Goal: Task Accomplishment & Management: Manage account settings

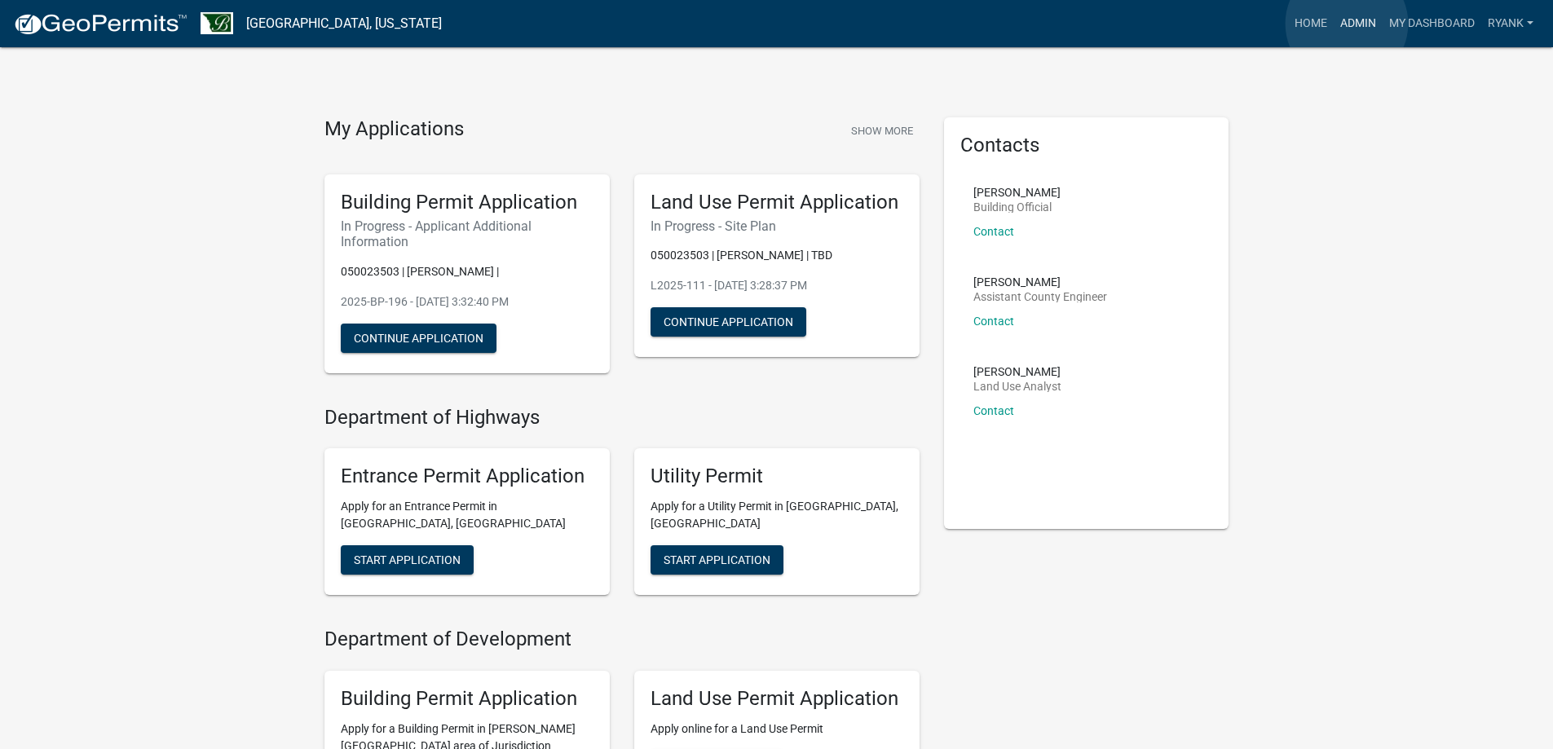
click at [1347, 24] on link "Admin" at bounding box center [1358, 23] width 49 height 31
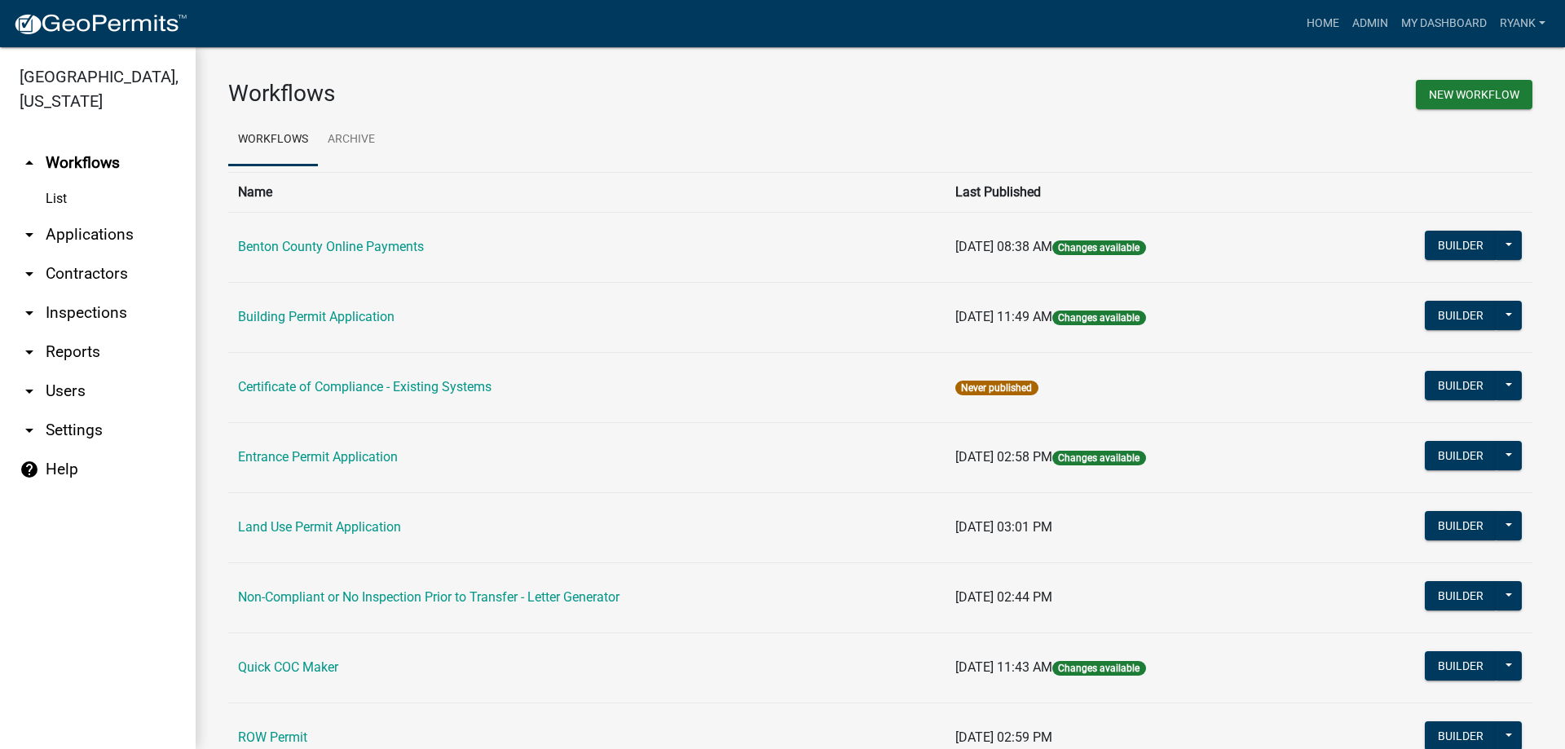
click at [109, 222] on link "arrow_drop_down Applications" at bounding box center [98, 234] width 196 height 39
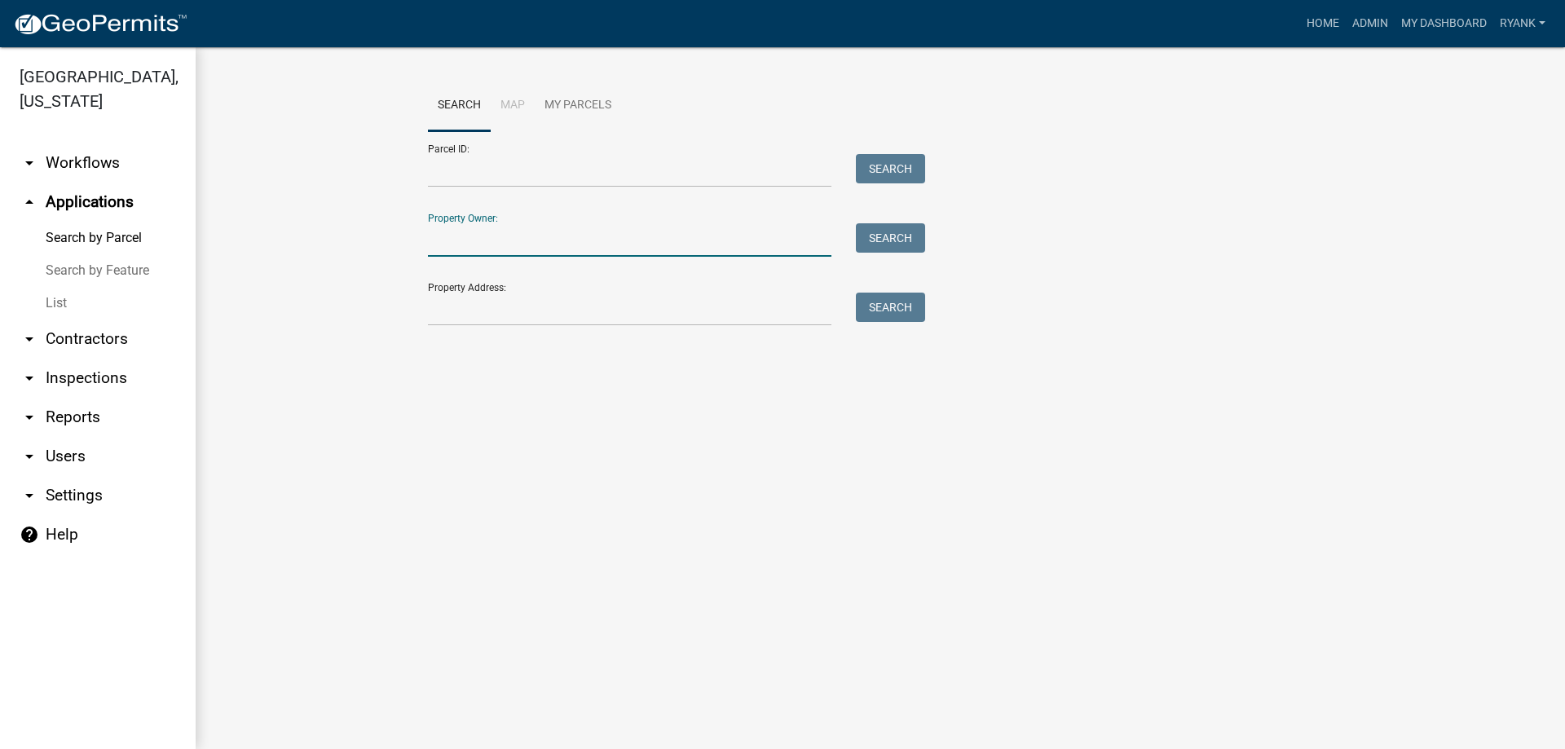
click at [471, 231] on input "Property Owner:" at bounding box center [630, 239] width 404 height 33
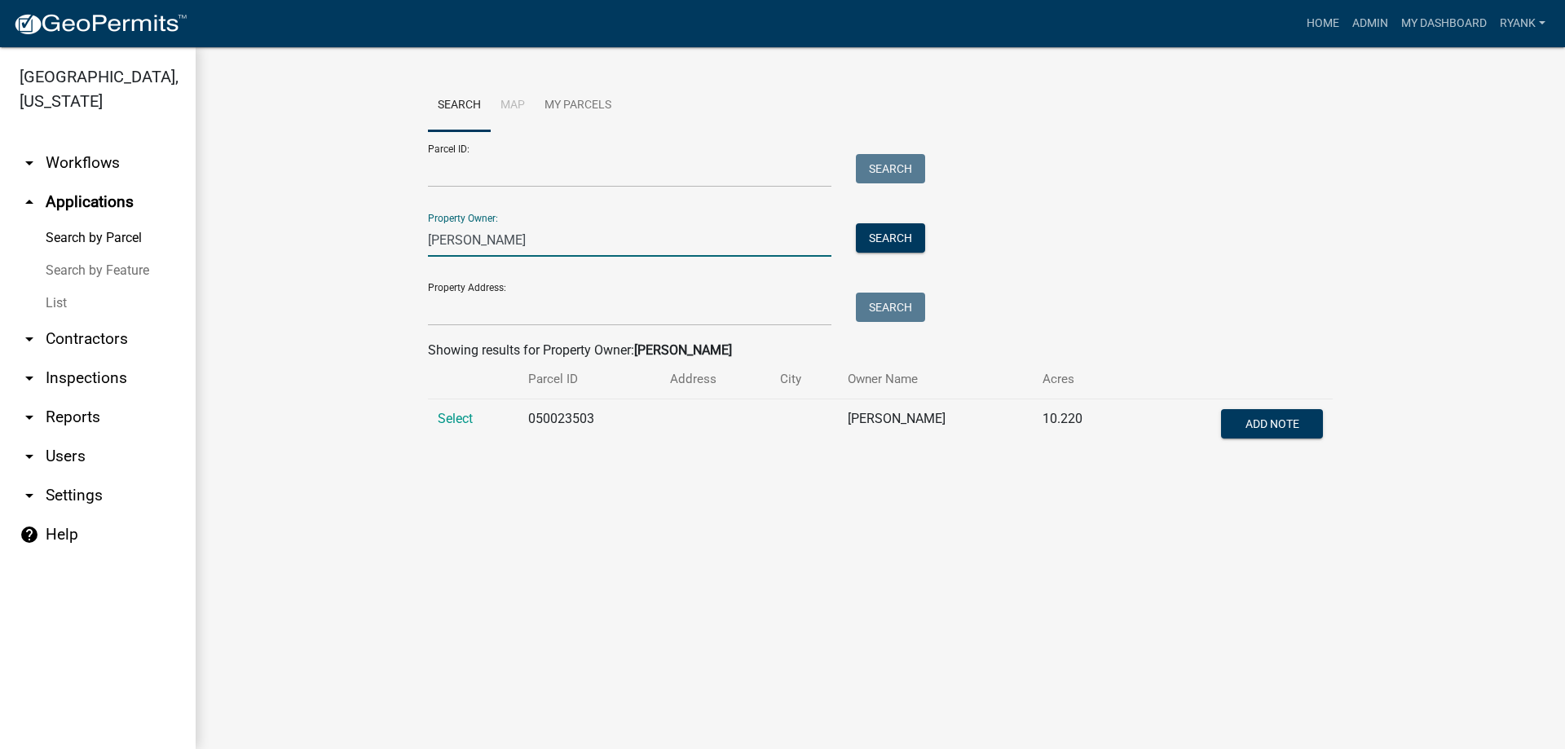
type input "[PERSON_NAME]"
click at [460, 413] on td "Select" at bounding box center [473, 426] width 90 height 54
click at [457, 422] on span "Select" at bounding box center [455, 418] width 35 height 15
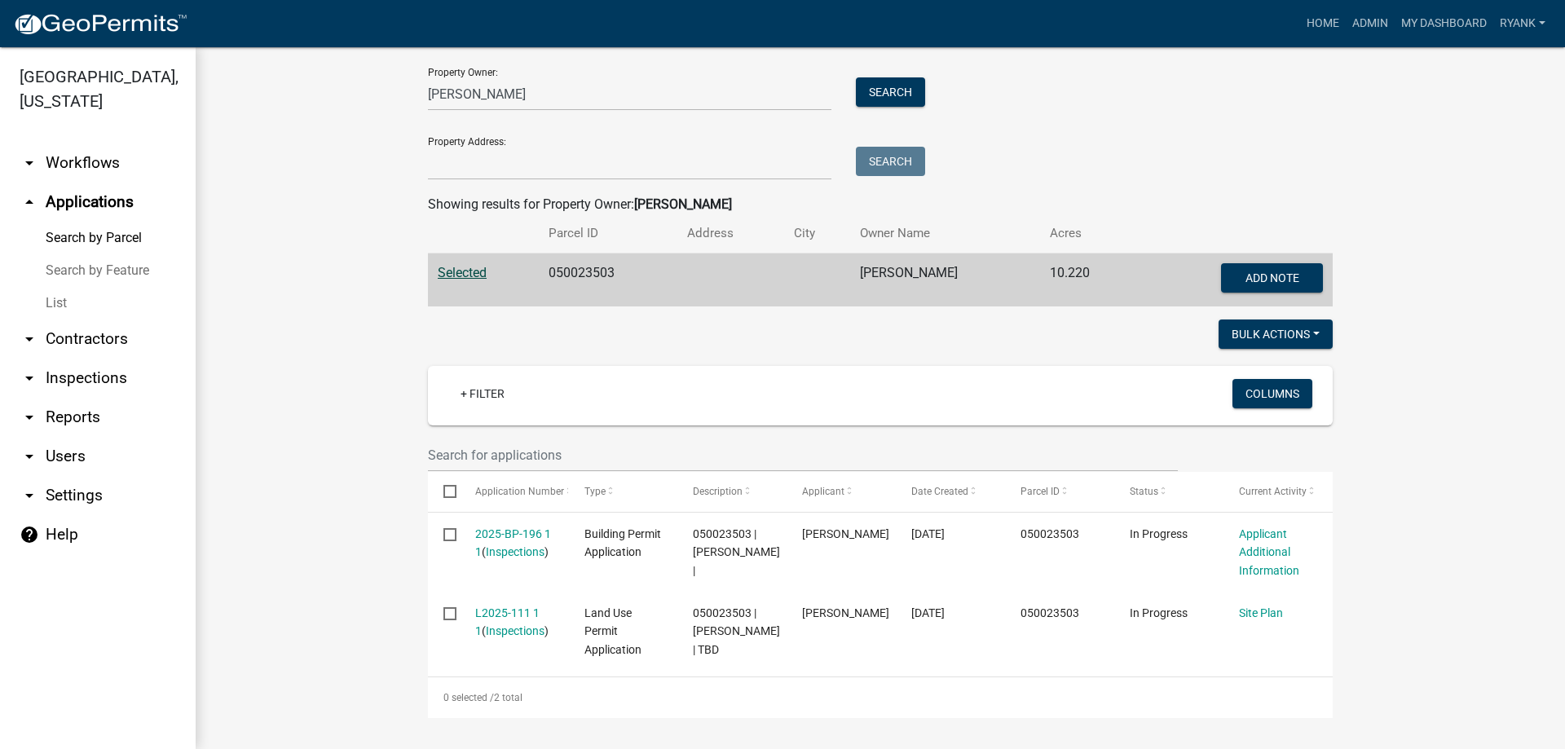
scroll to position [148, 0]
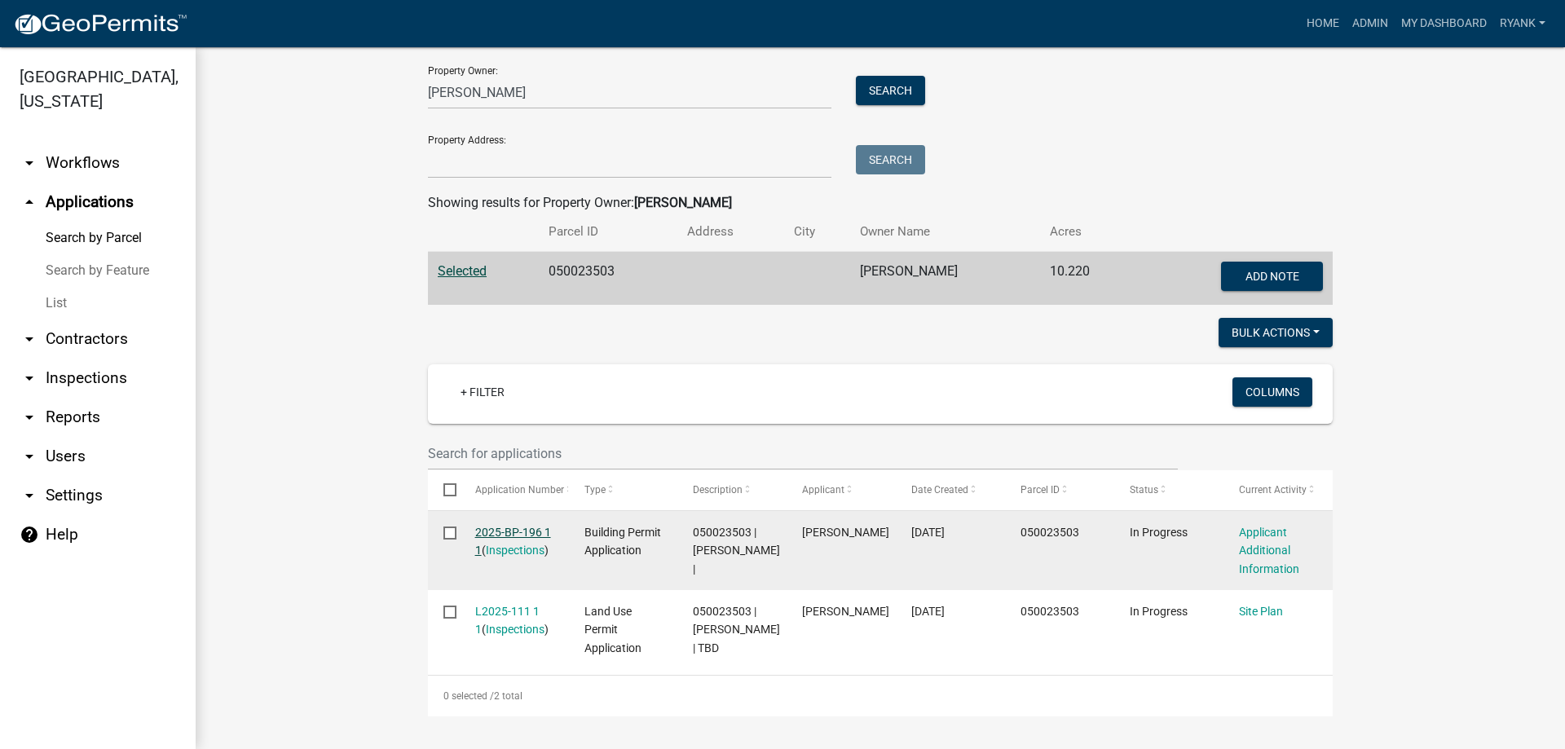
click at [526, 524] on div "2025-BP-196 1 1 ( Inspections )" at bounding box center [514, 542] width 78 height 38
click at [515, 533] on link "2025-BP-196 1 1" at bounding box center [513, 542] width 76 height 32
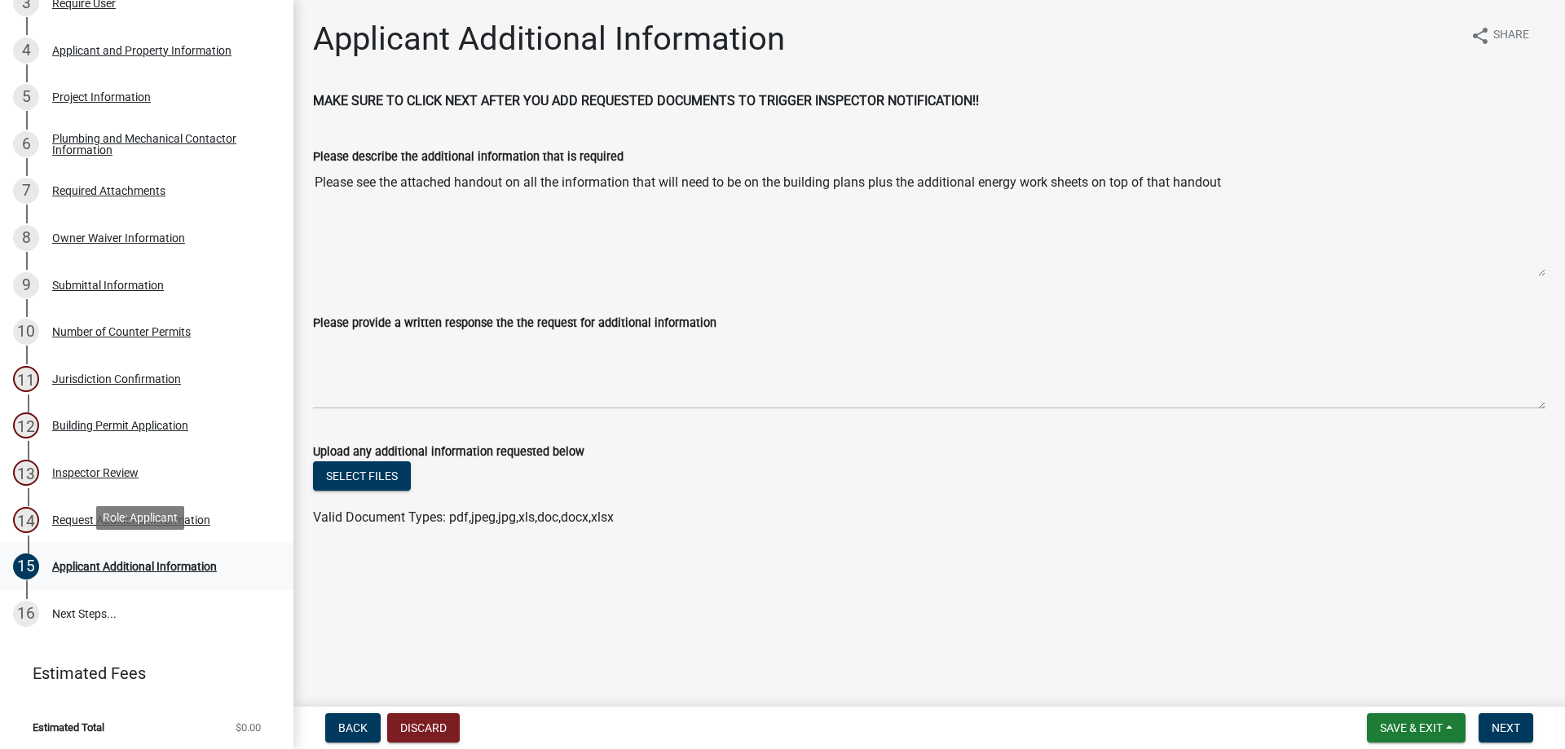
scroll to position [315, 0]
click at [199, 523] on div "Request Additional Information" at bounding box center [131, 518] width 158 height 11
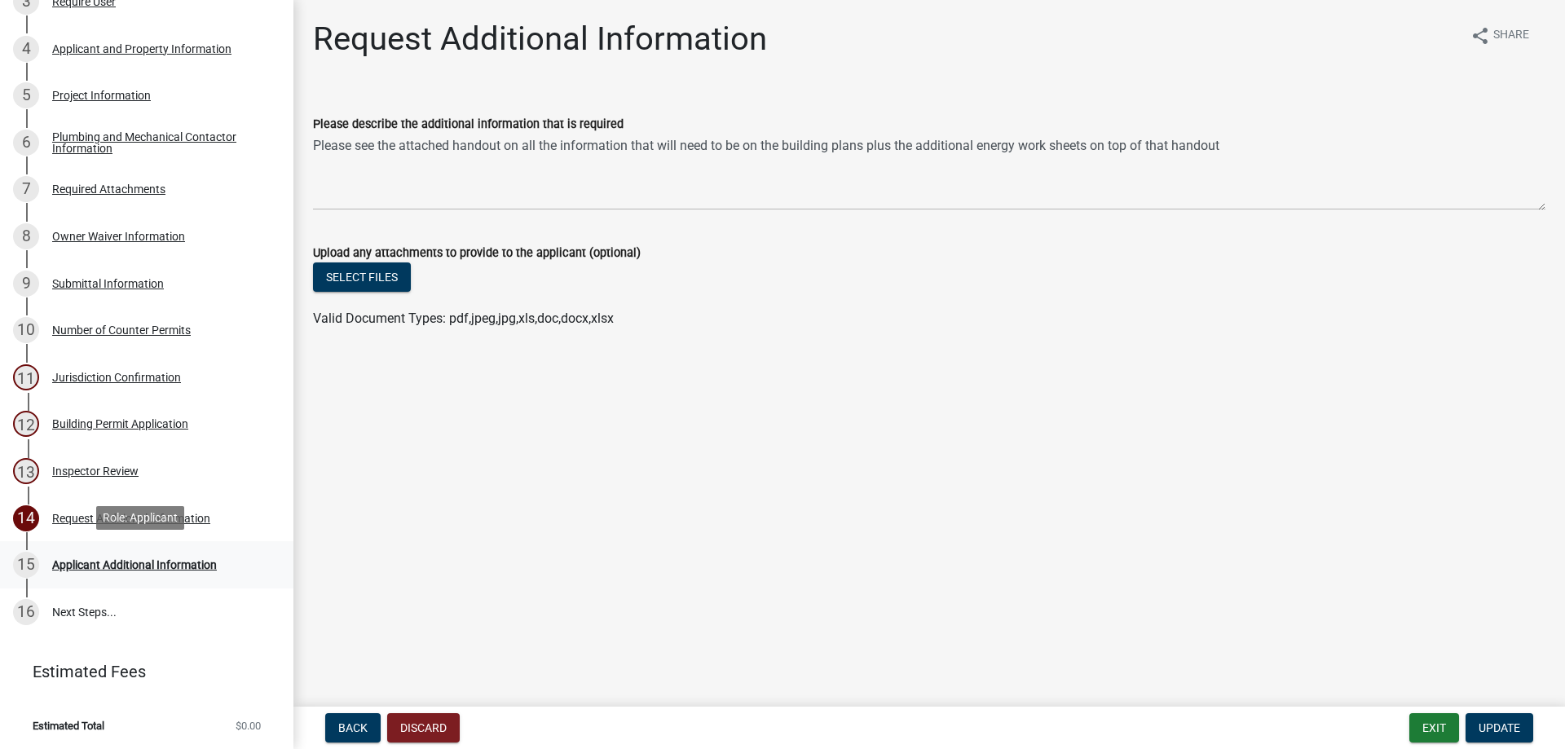
click at [169, 576] on div "15 Applicant Additional Information" at bounding box center [140, 565] width 254 height 26
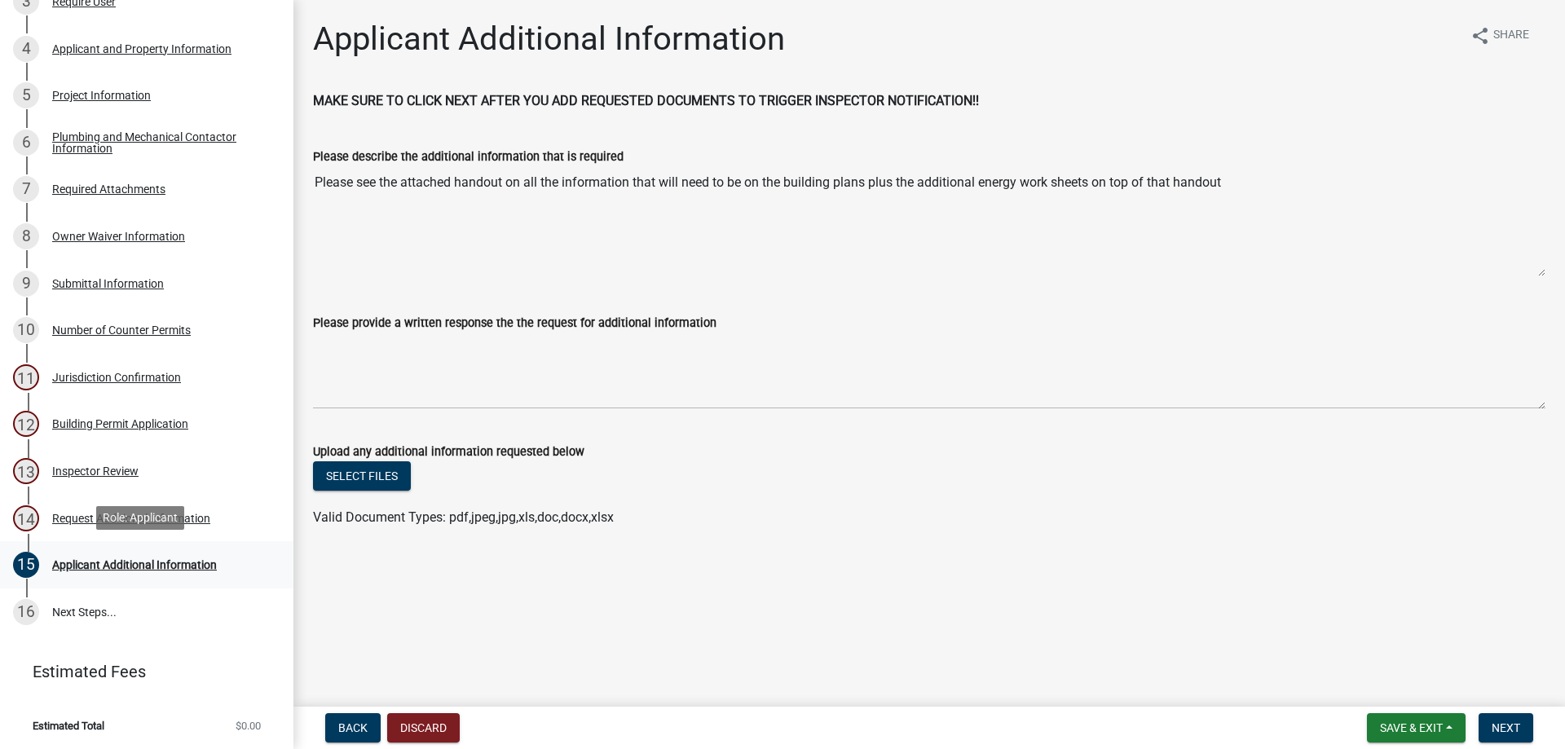
click at [133, 560] on div "Applicant Additional Information" at bounding box center [134, 564] width 165 height 11
click at [117, 565] on div "Applicant Additional Information" at bounding box center [134, 564] width 165 height 11
click at [103, 472] on div "Inspector Review" at bounding box center [95, 470] width 86 height 11
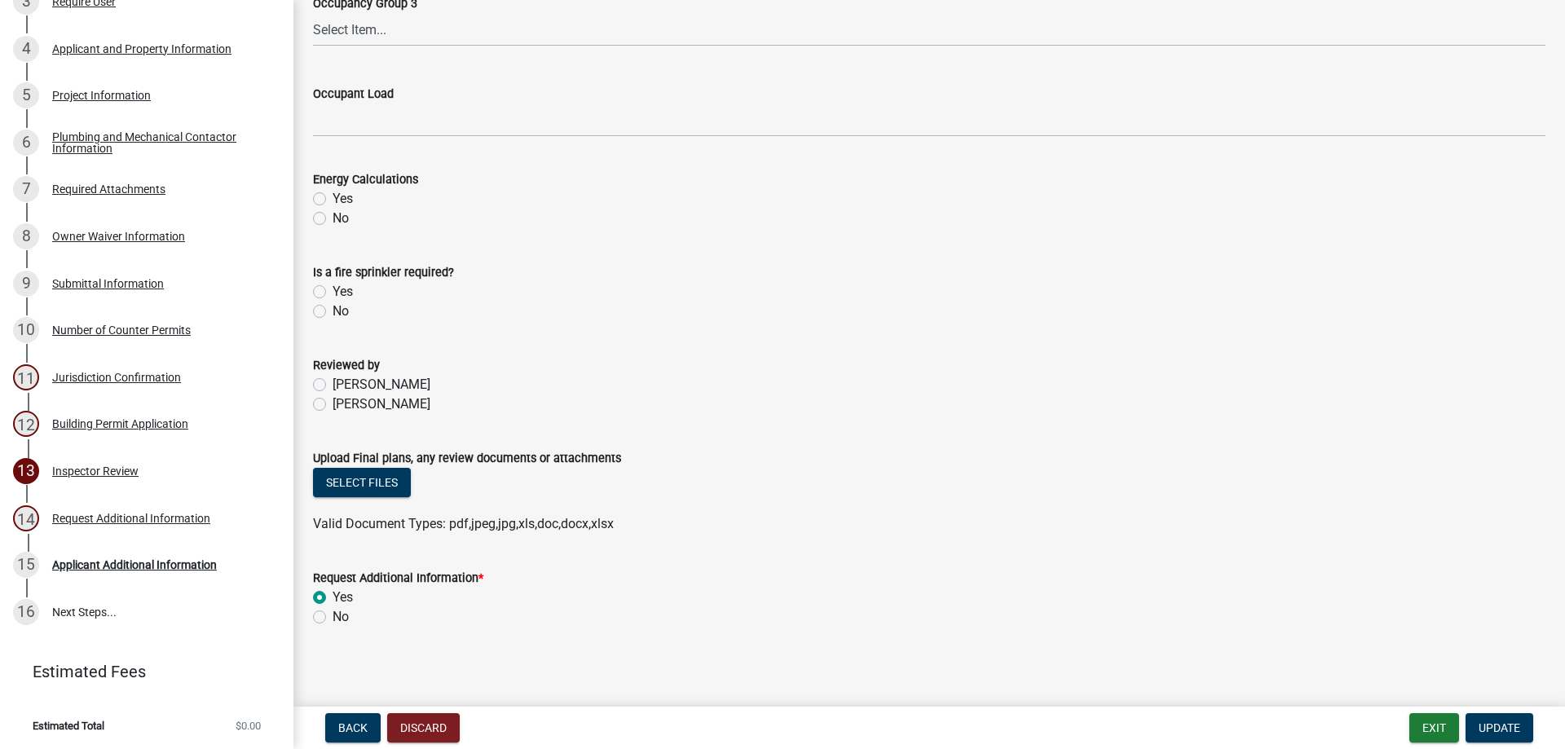
scroll to position [676, 0]
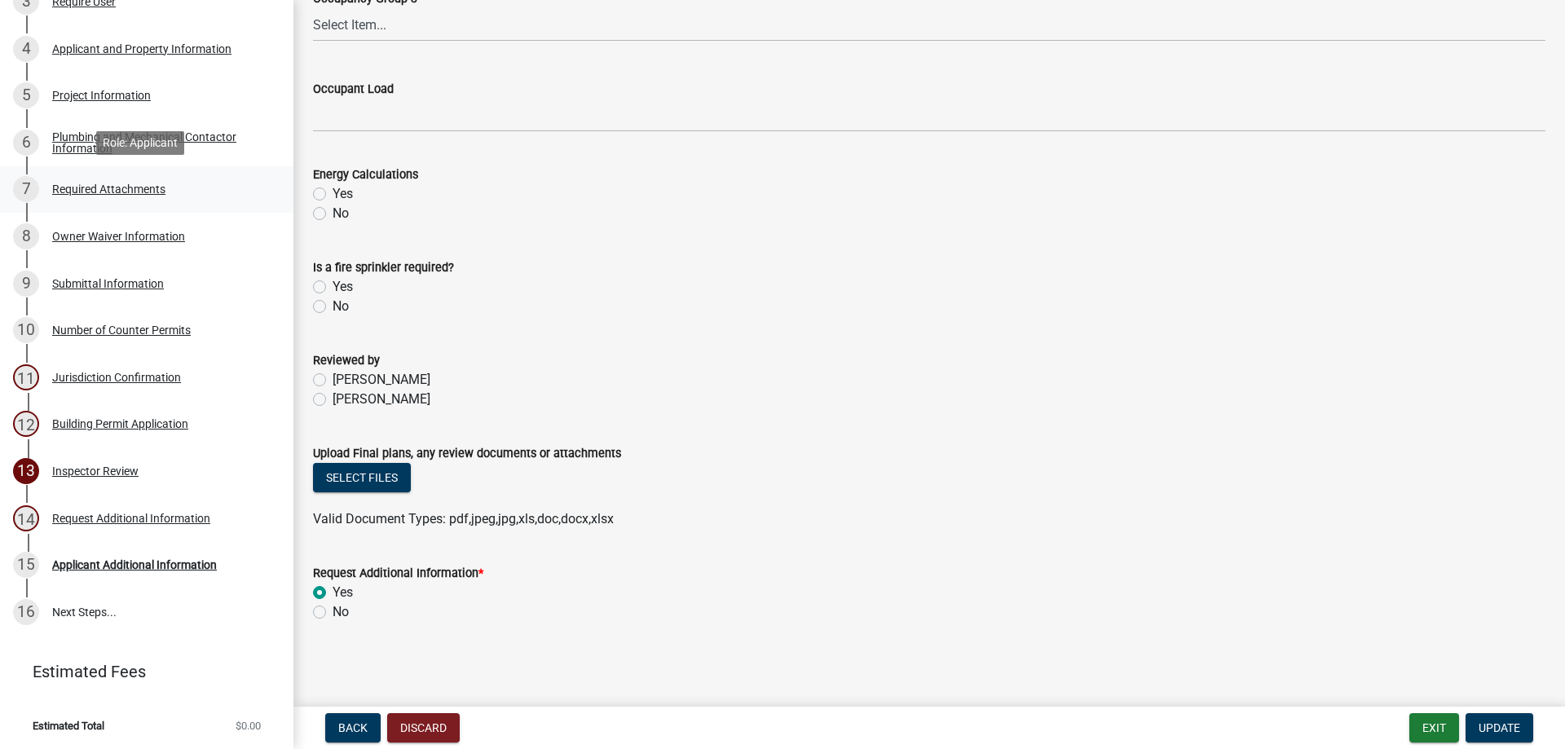
click at [97, 190] on div "Required Attachments" at bounding box center [108, 188] width 113 height 11
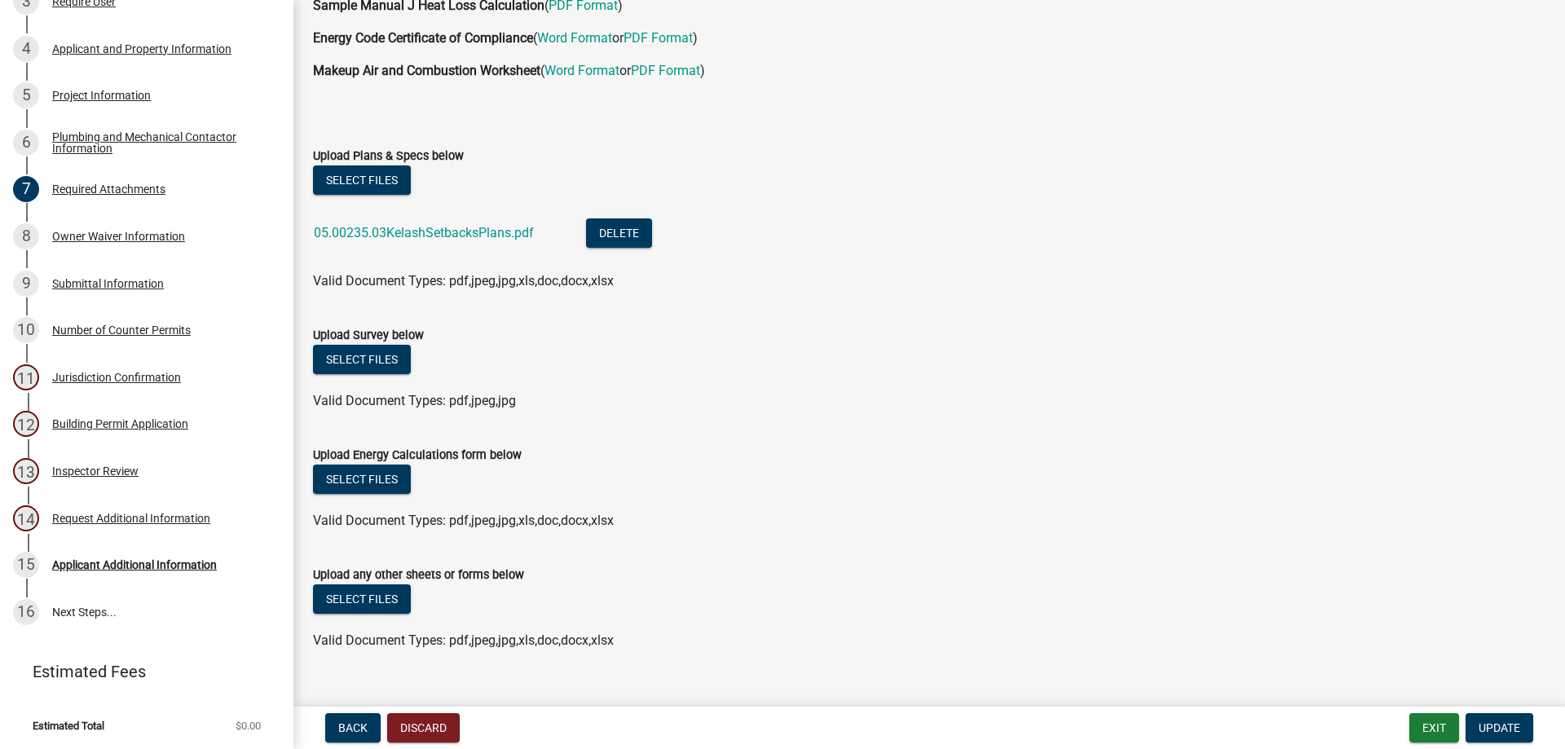
scroll to position [157, 0]
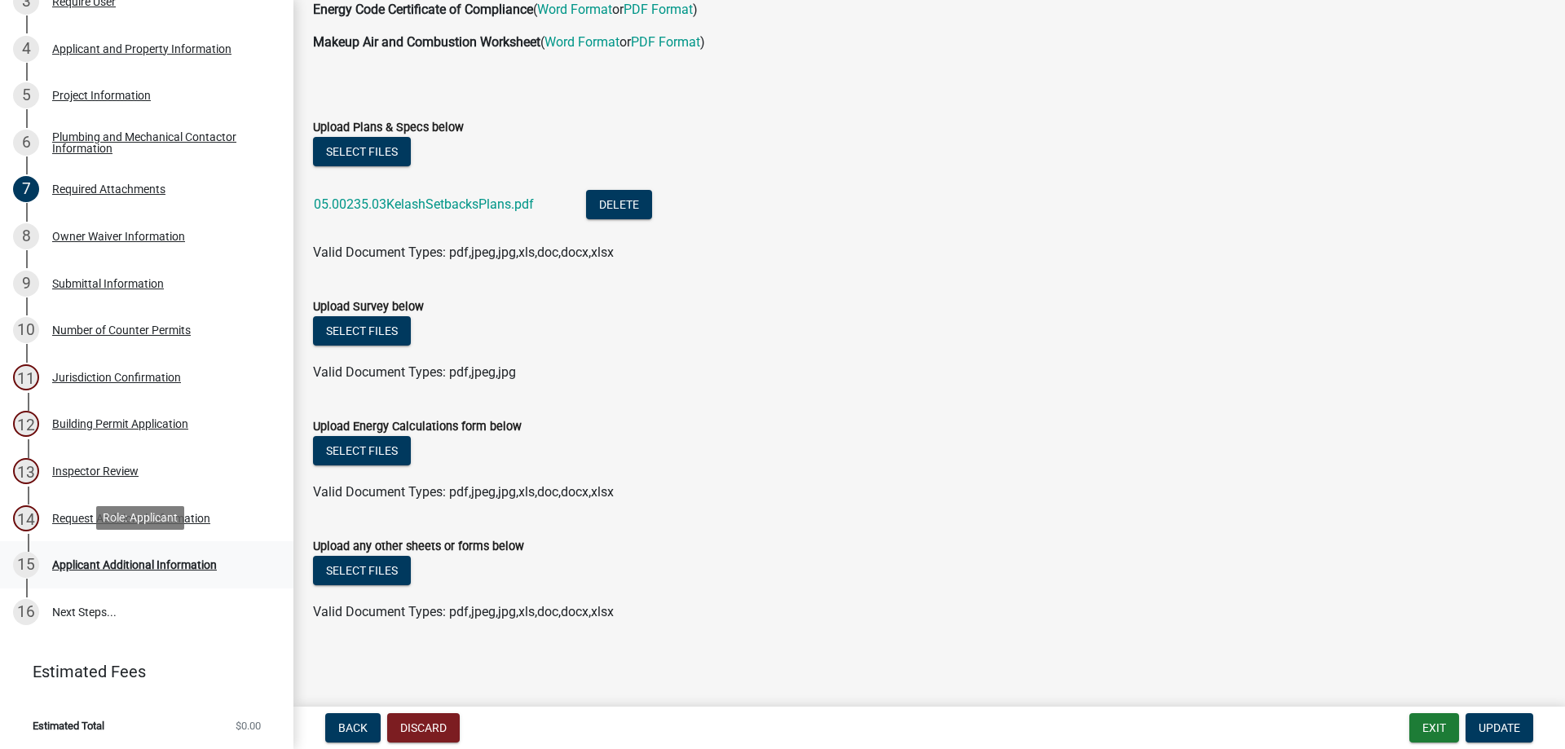
click at [137, 565] on div "Applicant Additional Information" at bounding box center [134, 564] width 165 height 11
